Goal: Navigation & Orientation: Find specific page/section

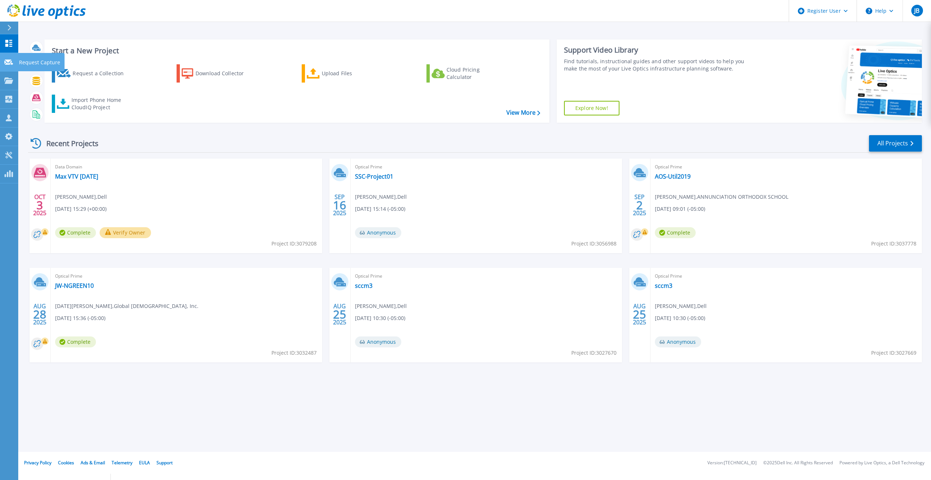
click at [14, 65] on link "Request Capture Request Capture" at bounding box center [9, 62] width 18 height 19
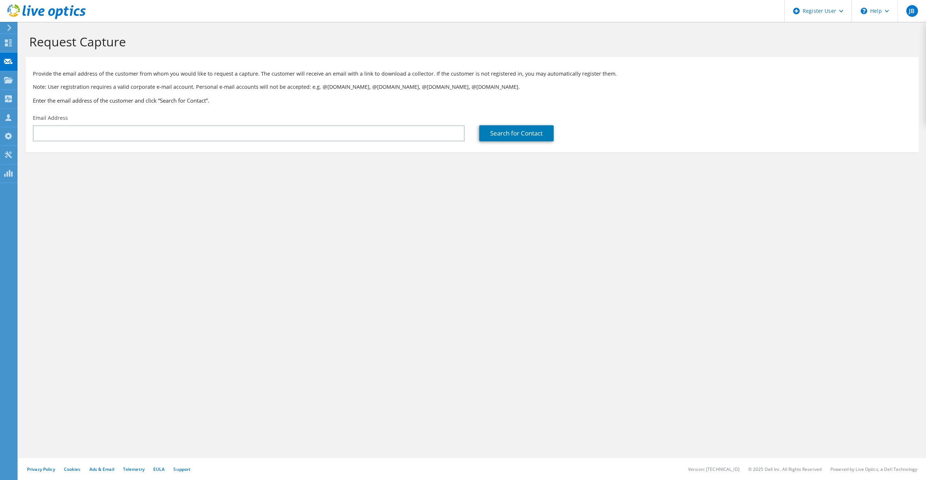
click at [18, 9] on icon at bounding box center [46, 11] width 78 height 15
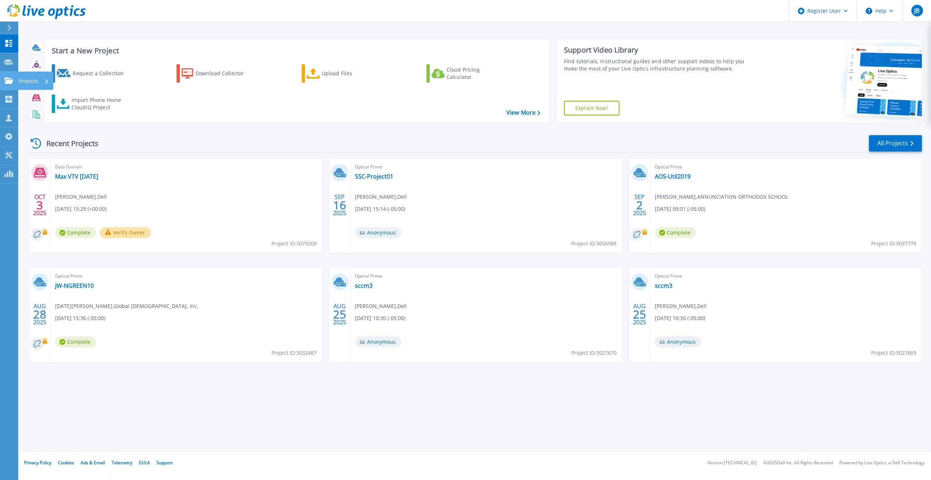
click at [11, 81] on icon at bounding box center [8, 80] width 9 height 6
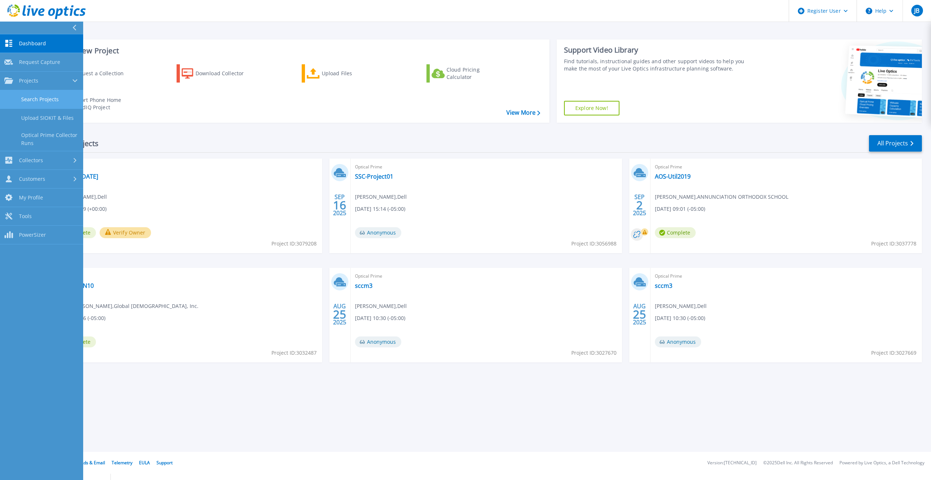
click at [43, 105] on link "Search Projects" at bounding box center [41, 99] width 83 height 19
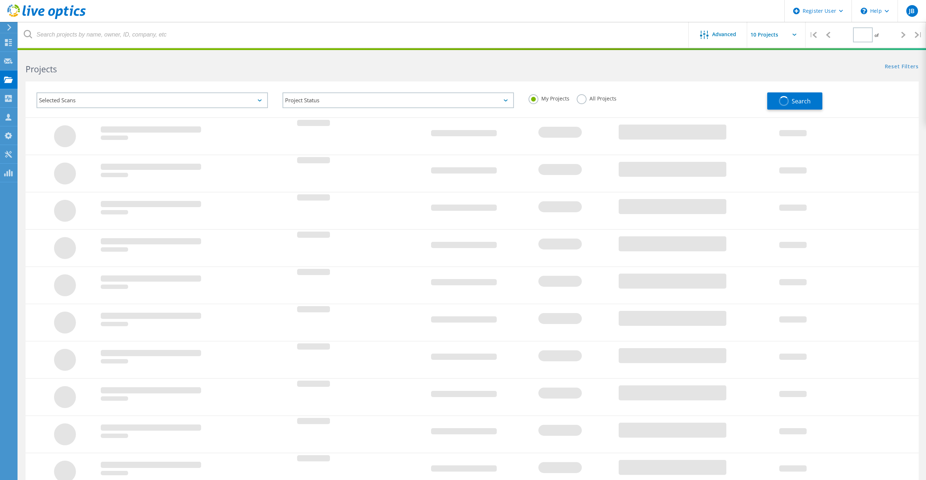
type input "1"
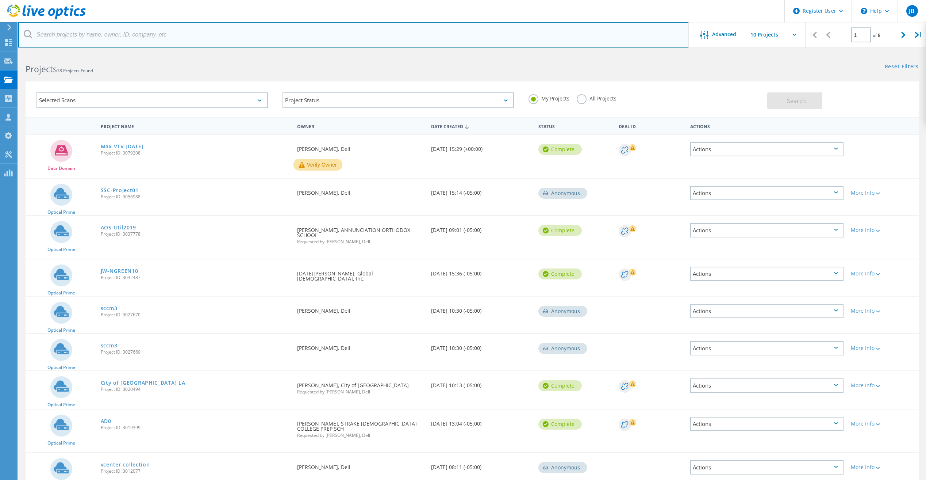
click at [85, 30] on input "text" at bounding box center [353, 35] width 671 height 26
paste input "jspector@co.lavaca.tx.us"
type input "jspector@co.lavaca.tx.us"
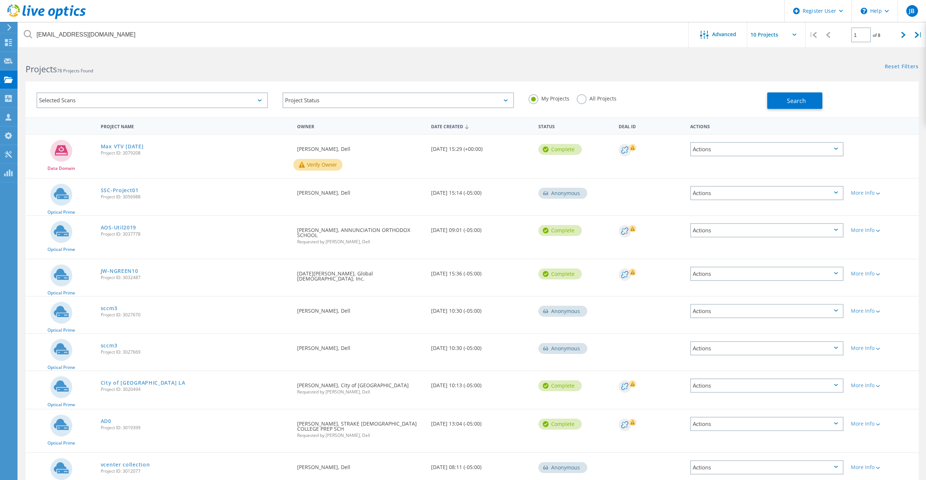
click at [589, 97] on label "All Projects" at bounding box center [597, 97] width 40 height 7
click at [0, 0] on input "All Projects" at bounding box center [0, 0] width 0 height 0
click at [820, 105] on button "Search" at bounding box center [794, 100] width 55 height 16
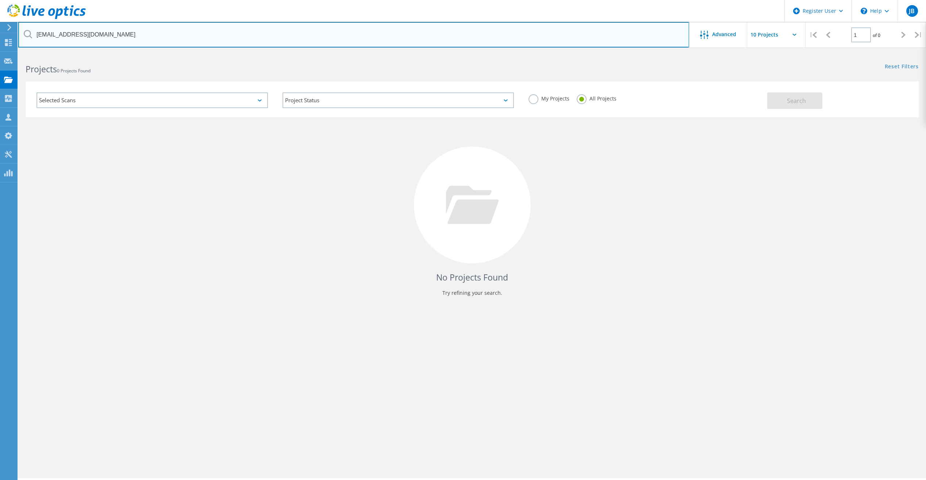
drag, startPoint x: 110, startPoint y: 38, endPoint x: 34, endPoint y: 39, distance: 76.6
click at [34, 39] on input "jspector@co.lavaca.tx.us" at bounding box center [353, 35] width 671 height 26
click at [155, 33] on input "text" at bounding box center [353, 35] width 671 height 26
paste input "michael.wick@co.lavaca.tx.us"
type input "michael.wick@co.lavaca.tx.us"
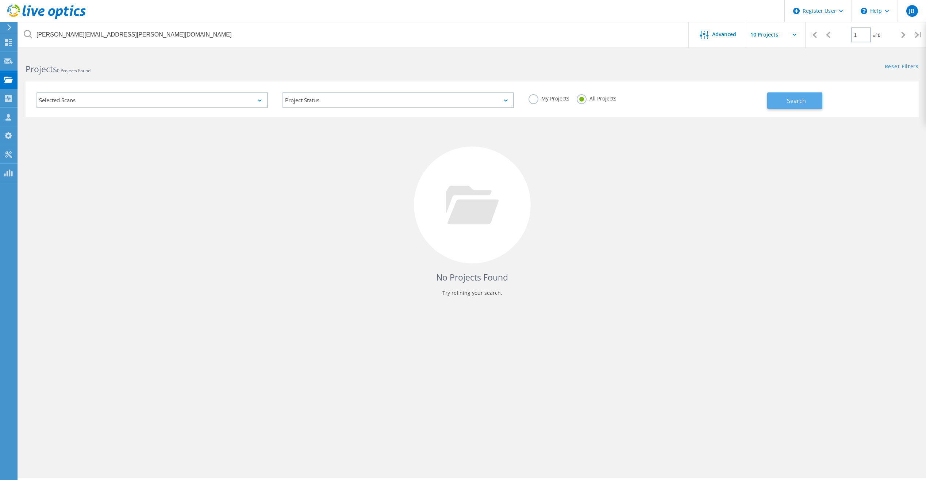
click at [789, 99] on span "Search" at bounding box center [796, 101] width 19 height 8
click at [363, 244] on div "No Projects Found Try refining your search." at bounding box center [472, 211] width 893 height 189
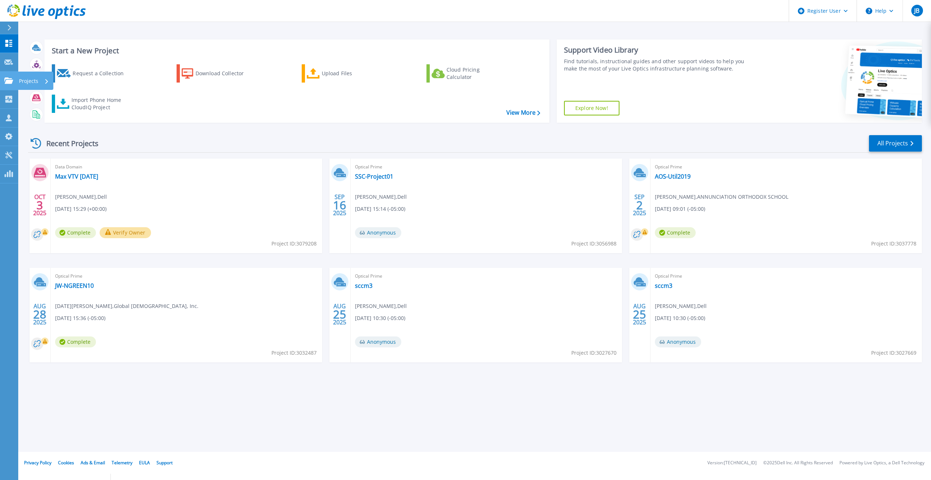
click at [12, 79] on icon at bounding box center [8, 80] width 9 height 6
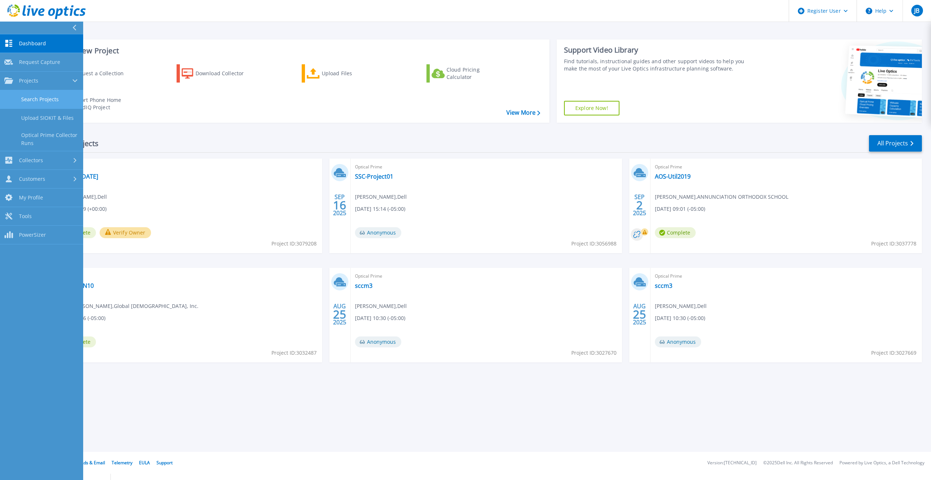
click at [41, 99] on link "Search Projects" at bounding box center [41, 99] width 83 height 19
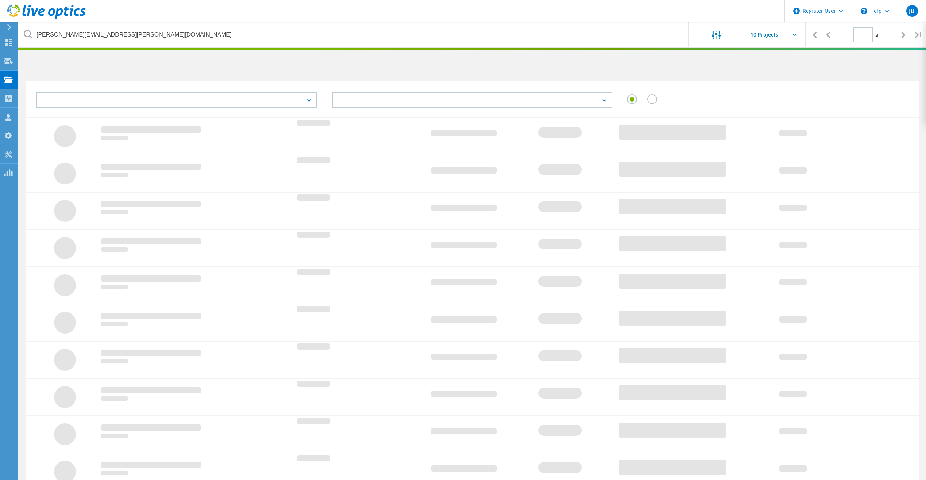
type input "1"
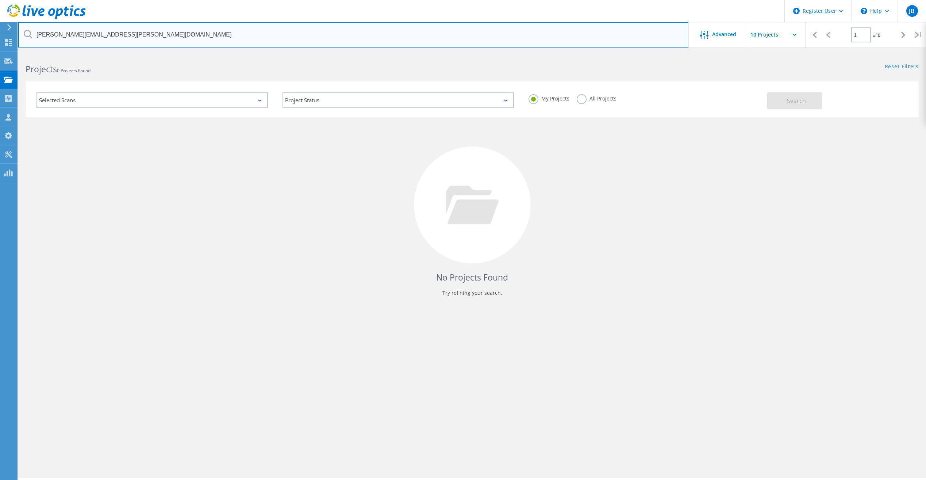
drag, startPoint x: 124, startPoint y: 34, endPoint x: 34, endPoint y: 32, distance: 90.2
click at [34, 32] on input "michael.wick@co.lavaca.tx.us" at bounding box center [353, 35] width 671 height 26
paste input "[PERSON_NAME][EMAIL_ADDRESS][DOMAIN_NAME]"
type input "[PERSON_NAME][EMAIL_ADDRESS][DOMAIN_NAME]"
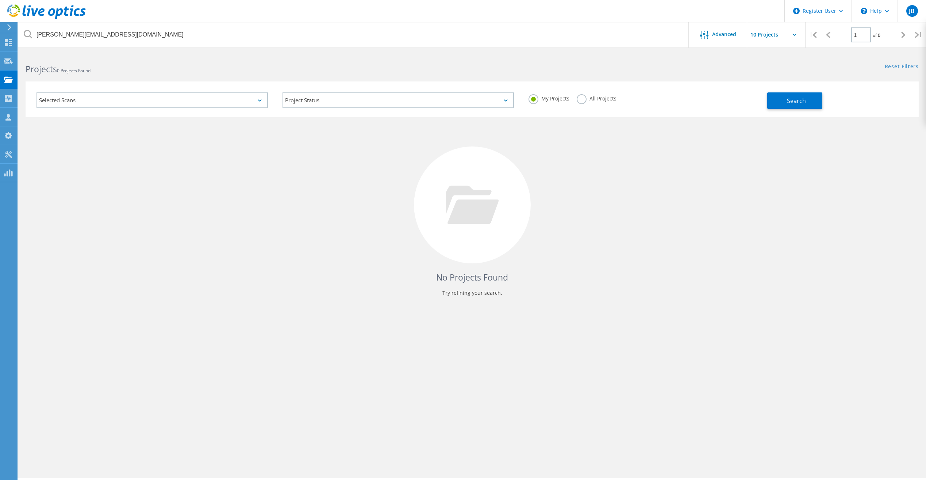
click at [585, 101] on label "All Projects" at bounding box center [597, 97] width 40 height 7
click at [0, 0] on input "All Projects" at bounding box center [0, 0] width 0 height 0
click at [819, 103] on button "Search" at bounding box center [794, 100] width 55 height 16
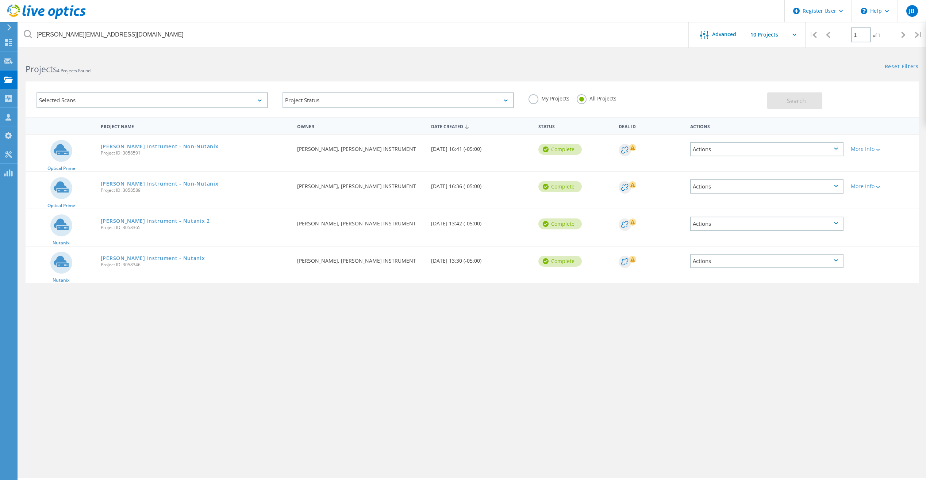
click at [213, 390] on div "kyle@firethornetech.com Advanced | 1 of 1 | Email Address Project Name Company …" at bounding box center [472, 265] width 908 height 425
click at [146, 145] on link "Thomas Instrument - Non-Nutanix" at bounding box center [160, 146] width 118 height 5
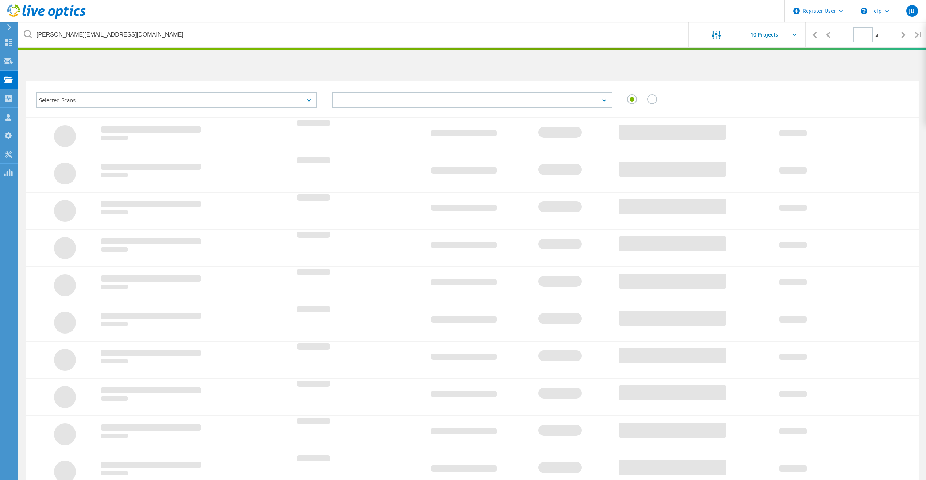
type input "1"
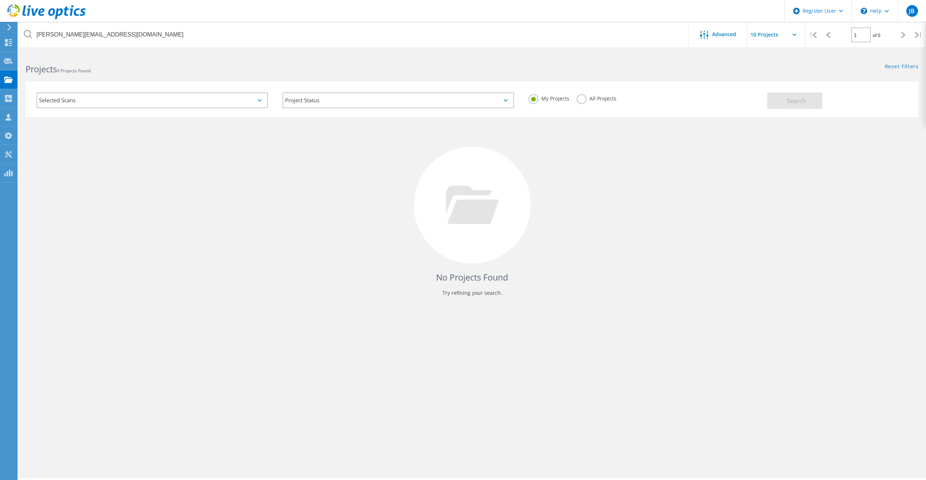
click at [600, 101] on label "All Projects" at bounding box center [597, 97] width 40 height 7
click at [0, 0] on input "All Projects" at bounding box center [0, 0] width 0 height 0
click at [798, 101] on span "Search" at bounding box center [796, 101] width 19 height 8
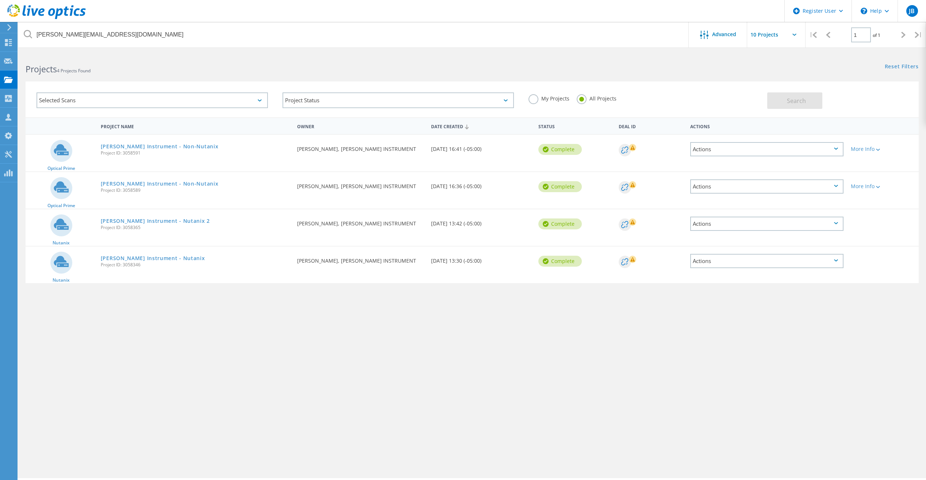
click at [470, 72] on div "Selected Scans Project Status In Progress Complete Published Anonymous Archived…" at bounding box center [472, 94] width 908 height 45
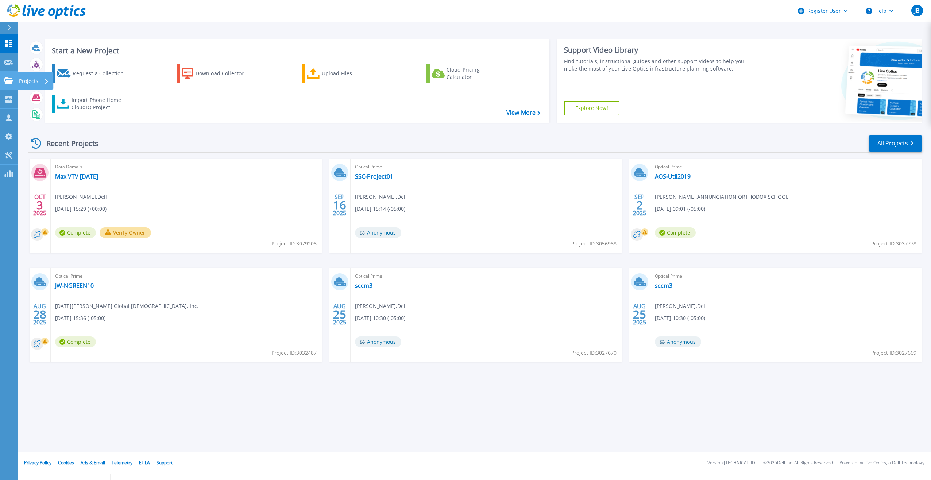
click at [11, 84] on icon at bounding box center [8, 80] width 9 height 6
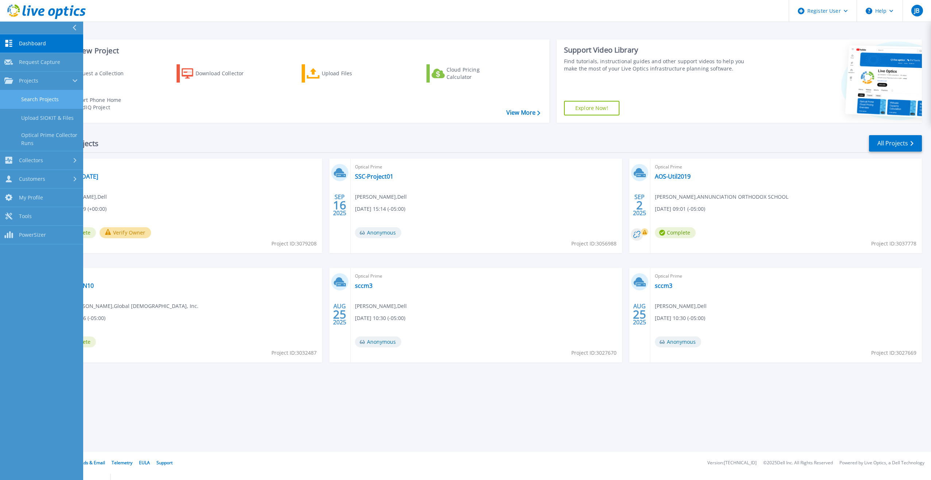
click at [24, 100] on link "Search Projects" at bounding box center [41, 99] width 83 height 19
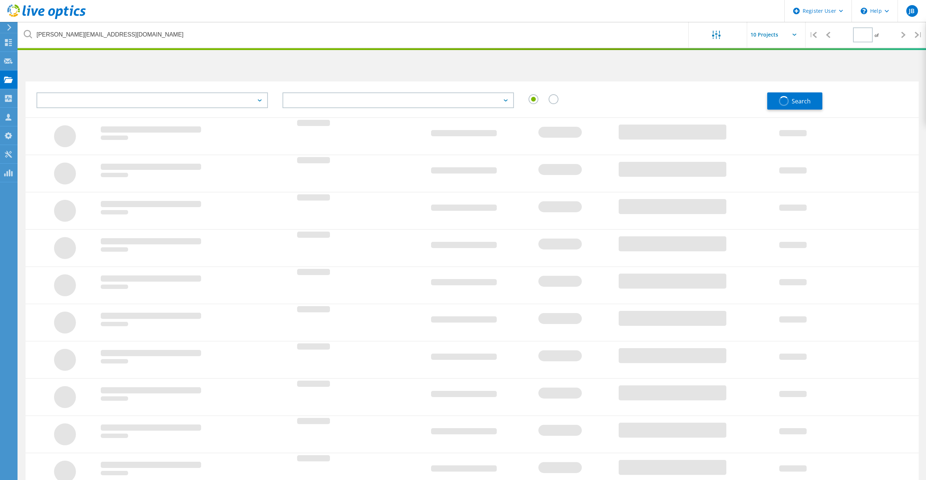
type input "1"
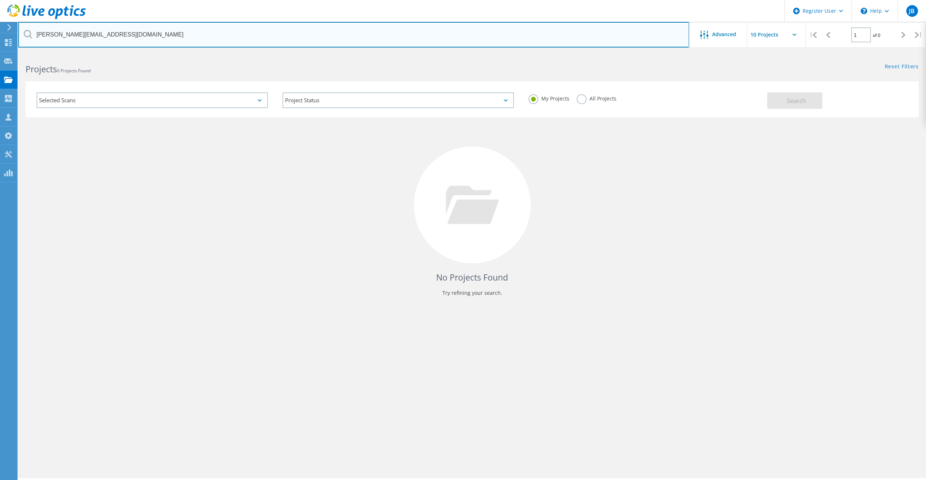
drag, startPoint x: 104, startPoint y: 35, endPoint x: 36, endPoint y: 41, distance: 67.8
click at [36, 41] on input "[PERSON_NAME][EMAIL_ADDRESS][DOMAIN_NAME]" at bounding box center [353, 35] width 671 height 26
paste input "[EMAIL_ADDRESS][DOMAIN_NAME]"
type input "[EMAIL_ADDRESS][DOMAIN_NAME]"
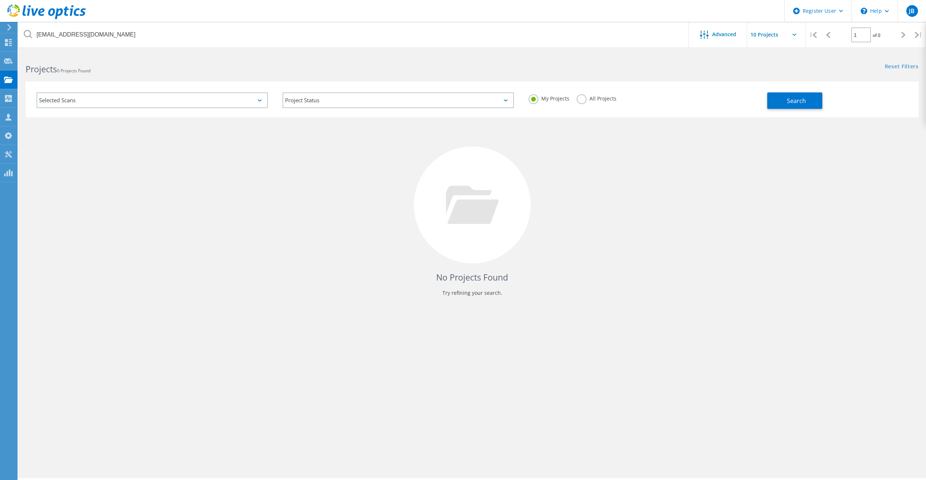
click at [594, 100] on label "All Projects" at bounding box center [597, 97] width 40 height 7
click at [0, 0] on input "All Projects" at bounding box center [0, 0] width 0 height 0
click at [819, 107] on button "Search" at bounding box center [794, 100] width 55 height 16
